Goal: Information Seeking & Learning: Learn about a topic

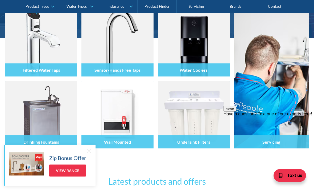
scroll to position [94, 0]
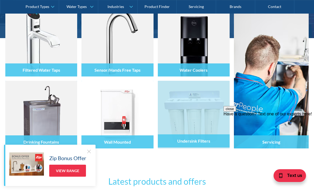
click at [199, 113] on img at bounding box center [194, 111] width 14 height 16
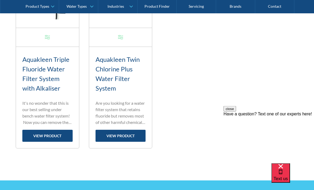
scroll to position [685, 0]
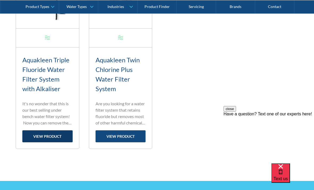
click at [53, 133] on link "view product" at bounding box center [47, 136] width 50 height 12
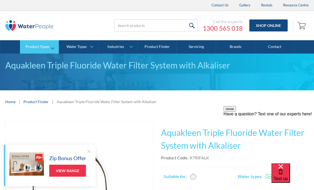
click at [47, 49] on link "Product Types" at bounding box center [39, 46] width 39 height 13
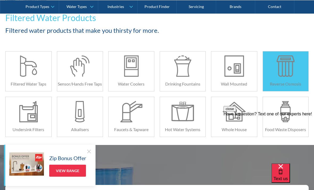
click at [282, 73] on div at bounding box center [285, 65] width 23 height 21
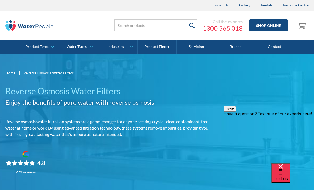
scroll to position [5, 0]
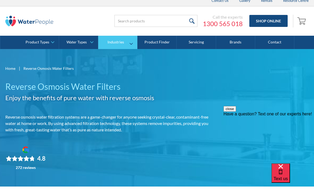
click at [128, 42] on link "Industries" at bounding box center [117, 42] width 39 height 13
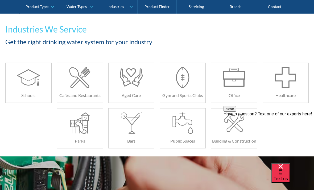
scroll to position [83, 0]
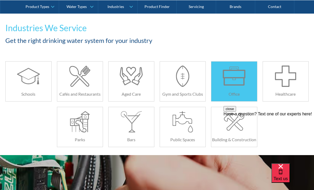
click at [240, 89] on div "Office" at bounding box center [233, 94] width 45 height 14
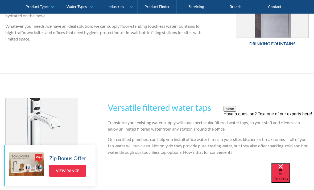
scroll to position [349, 0]
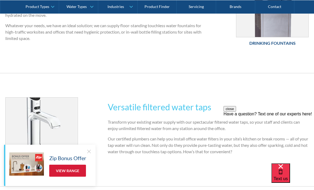
click at [75, 169] on link "View Range" at bounding box center [67, 170] width 37 height 12
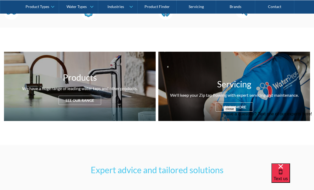
click at [88, 108] on div "Products We have a huge range of leading water taps and other products. See our…" at bounding box center [80, 86] width 152 height 69
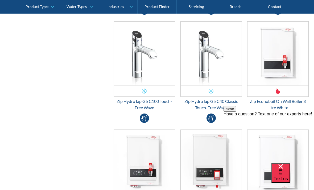
scroll to position [1225, 0]
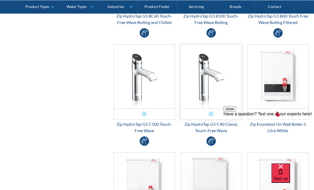
click at [215, 105] on img "Email Form 3" at bounding box center [211, 76] width 61 height 64
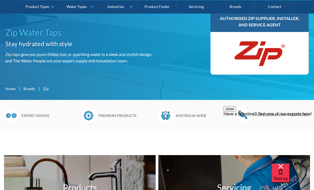
scroll to position [75, 0]
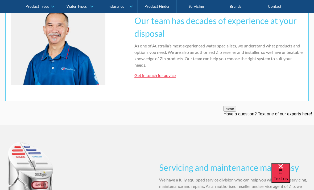
scroll to position [392, 0]
